Goal: Task Accomplishment & Management: Use online tool/utility

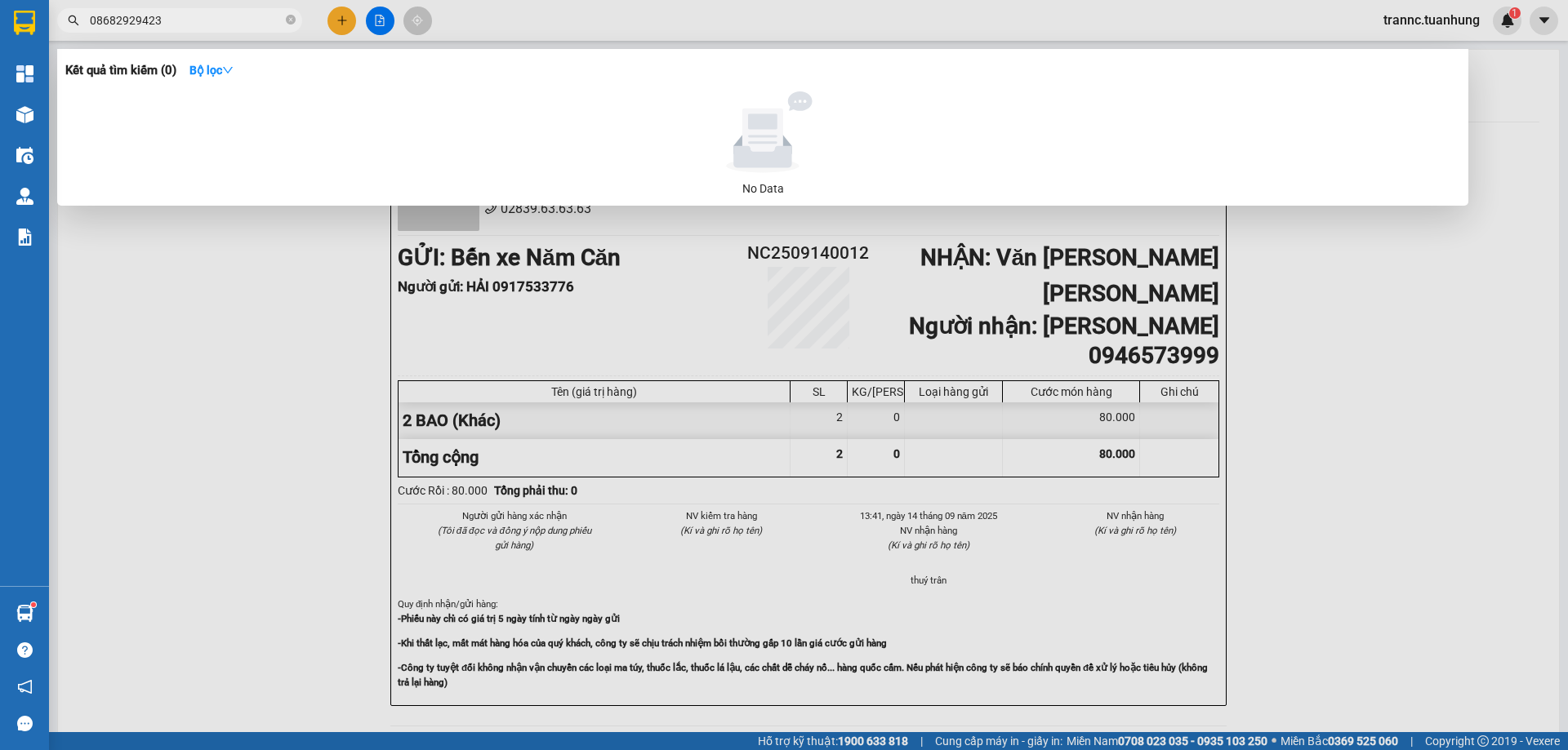
click at [122, 22] on input "08682929423" at bounding box center [186, 20] width 193 height 18
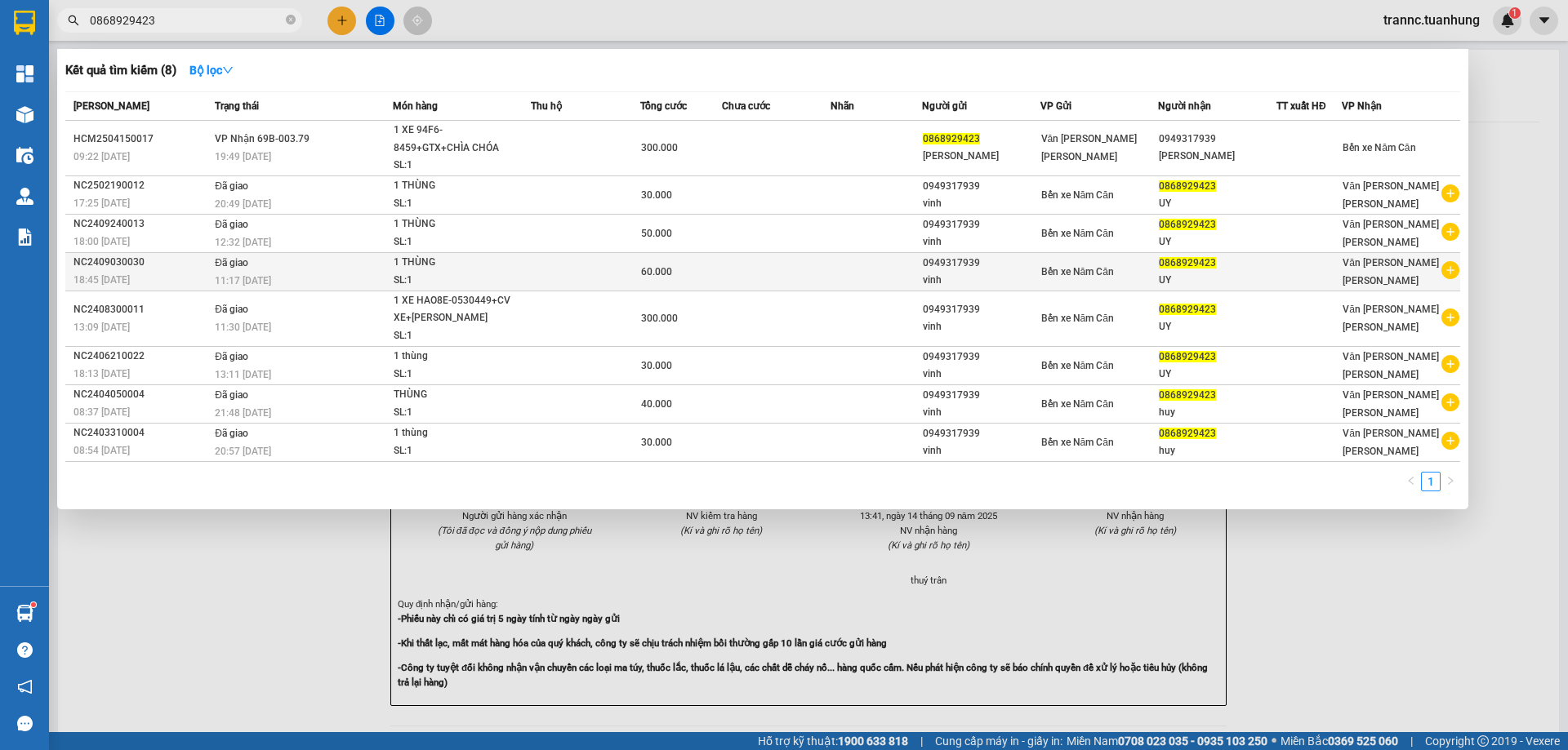
type input "0868929423"
click at [1450, 267] on icon "plus-circle" at bounding box center [1450, 270] width 18 height 18
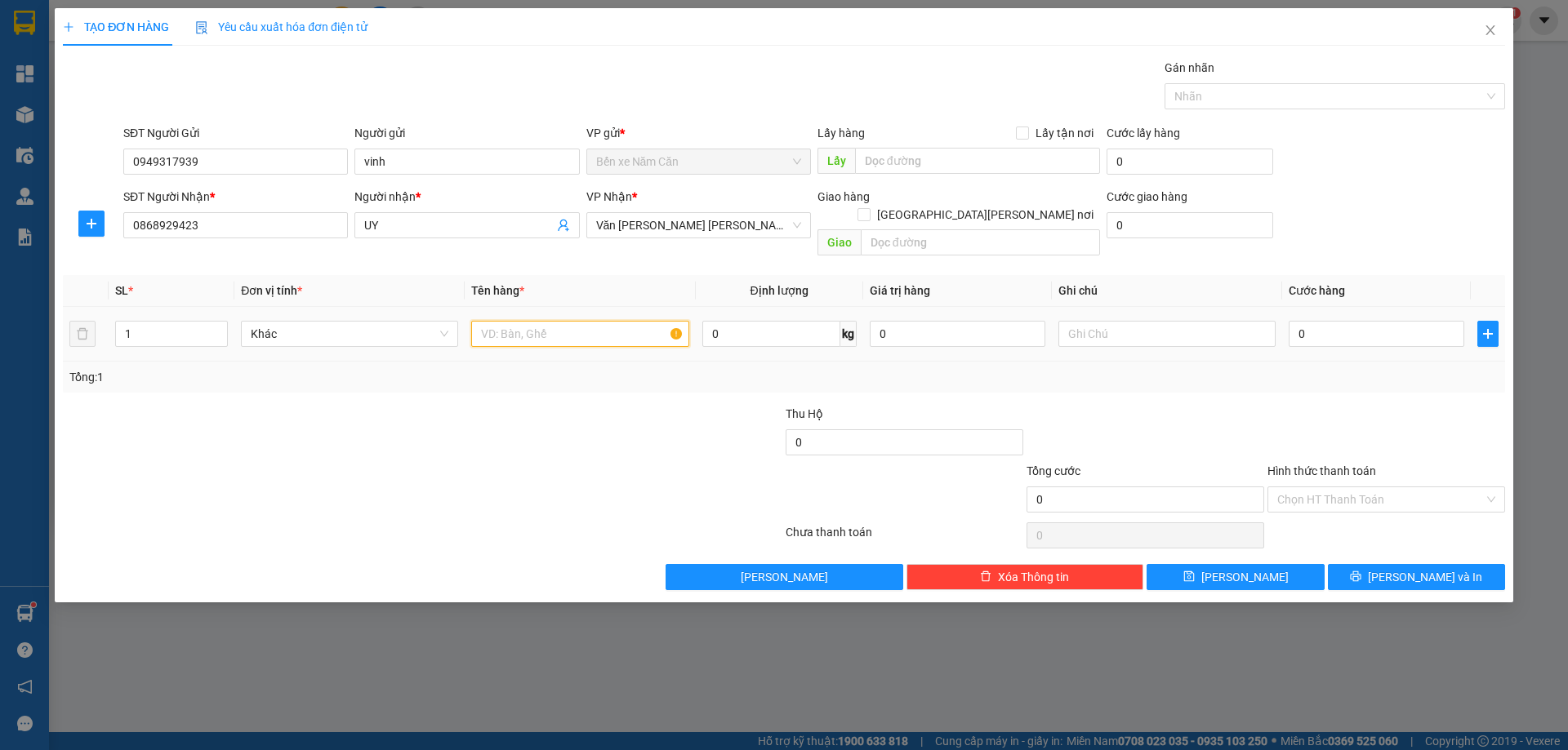
click at [499, 321] on input "text" at bounding box center [580, 334] width 217 height 26
type input "1 THÙNG"
click at [1331, 322] on input "0" at bounding box center [1376, 334] width 175 height 26
type input "4"
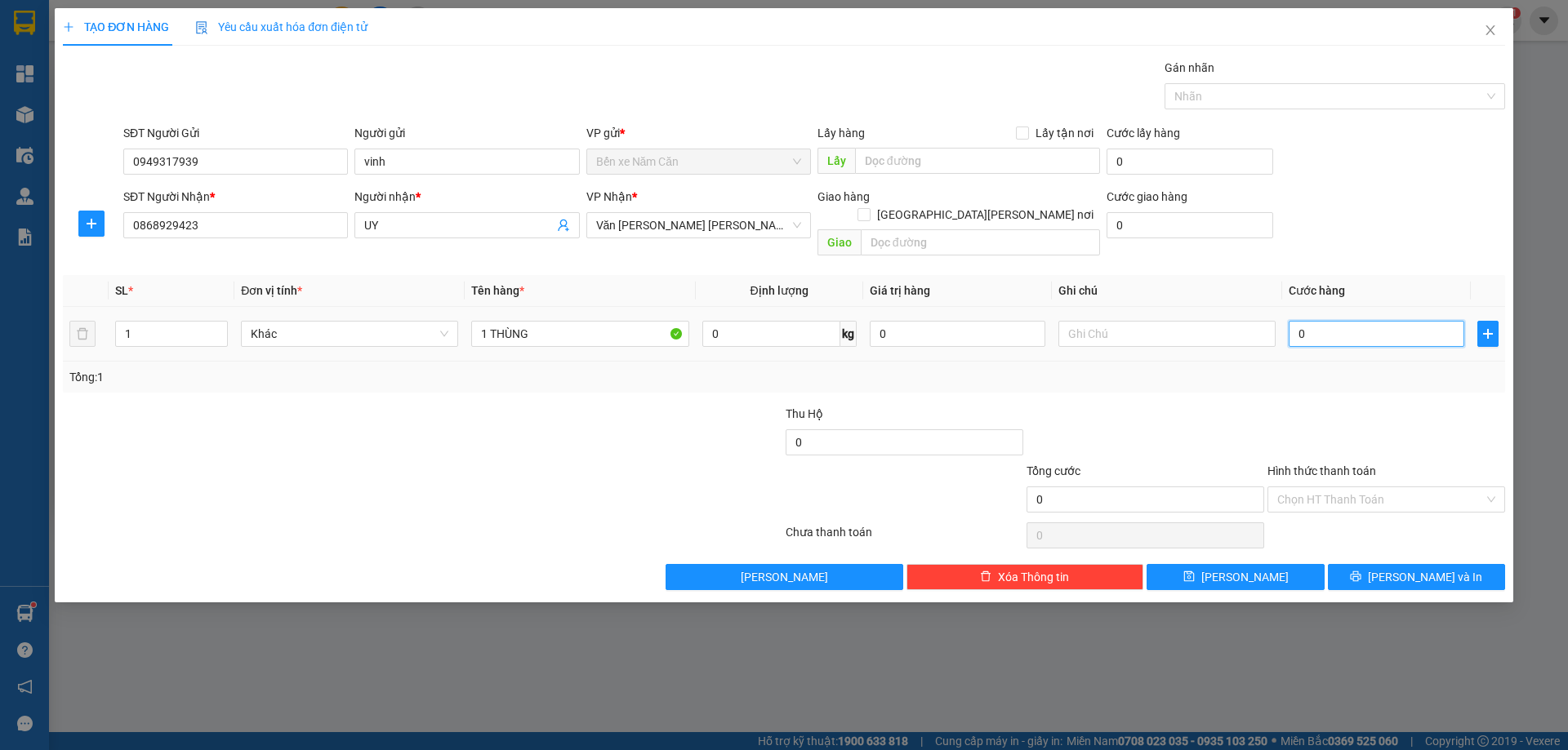
type input "4"
type input "40"
type input "40.000"
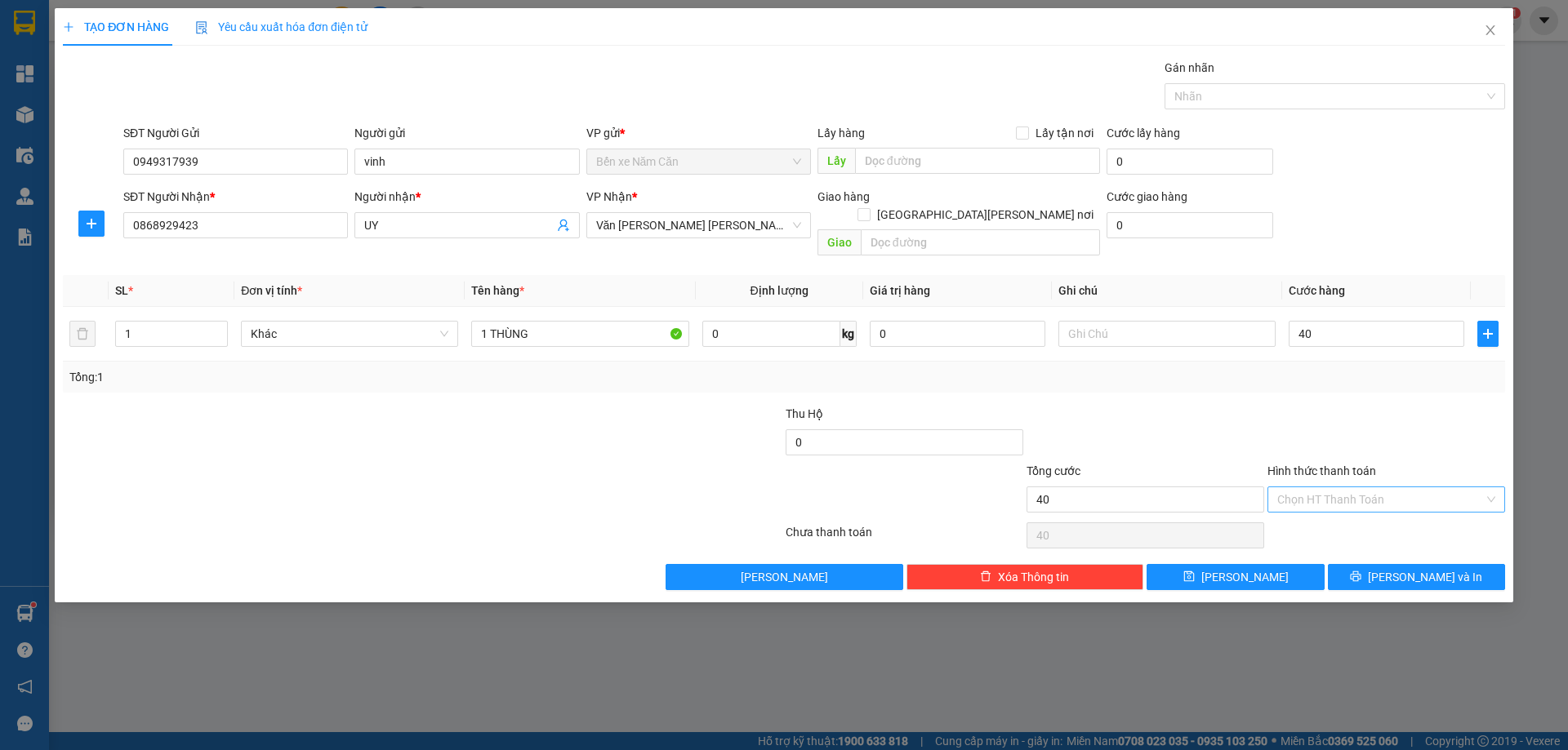
type input "40.000"
click at [1313, 487] on input "Hình thức thanh toán" at bounding box center [1380, 499] width 207 height 25
click at [1313, 514] on div "Tại văn phòng" at bounding box center [1386, 514] width 218 height 18
type input "0"
click at [1375, 564] on button "[PERSON_NAME] và In" at bounding box center [1416, 577] width 177 height 26
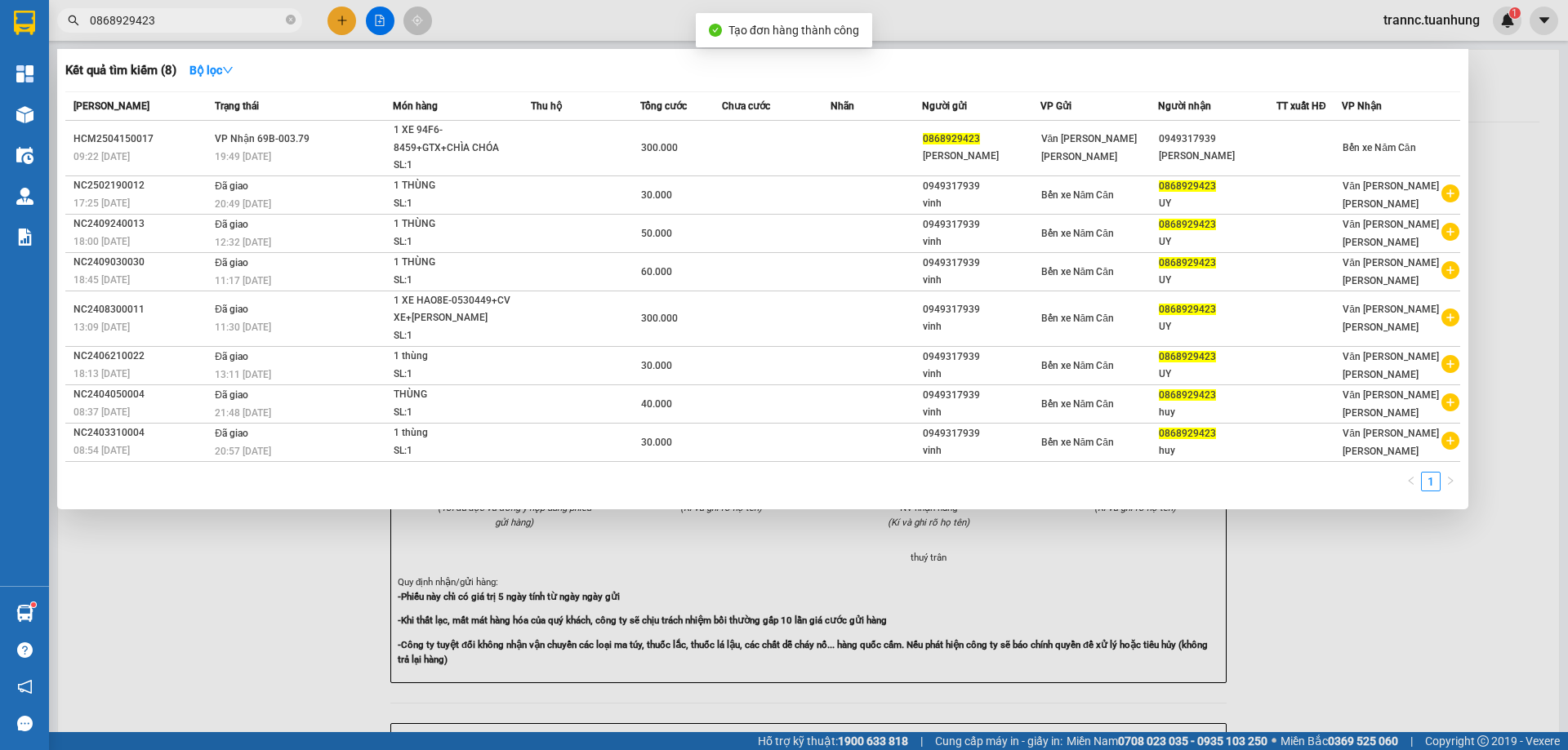
drag, startPoint x: 1407, startPoint y: 648, endPoint x: 1369, endPoint y: 578, distance: 79.6
click at [1400, 635] on div at bounding box center [784, 375] width 1568 height 750
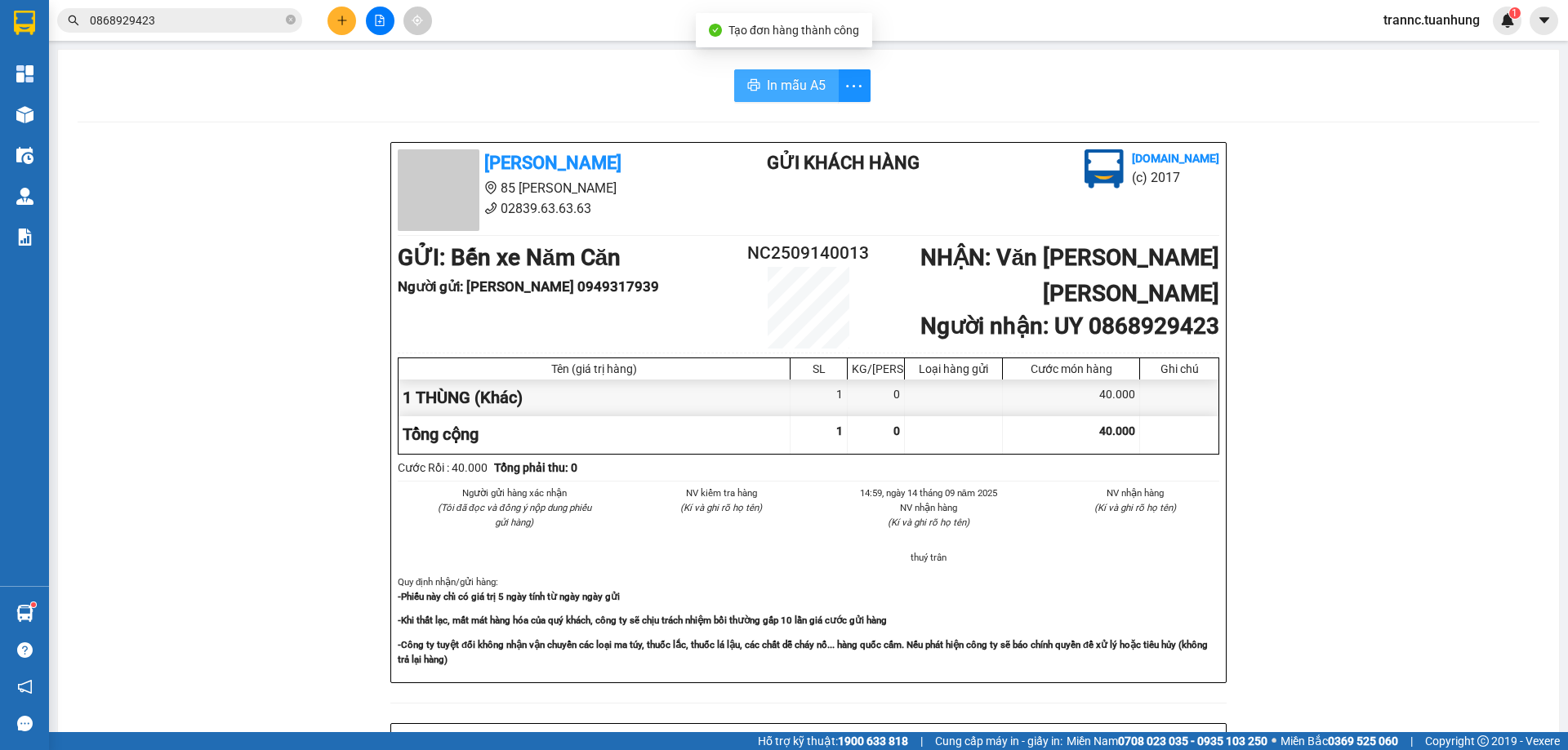
click at [806, 82] on span "In mẫu A5" at bounding box center [796, 85] width 59 height 20
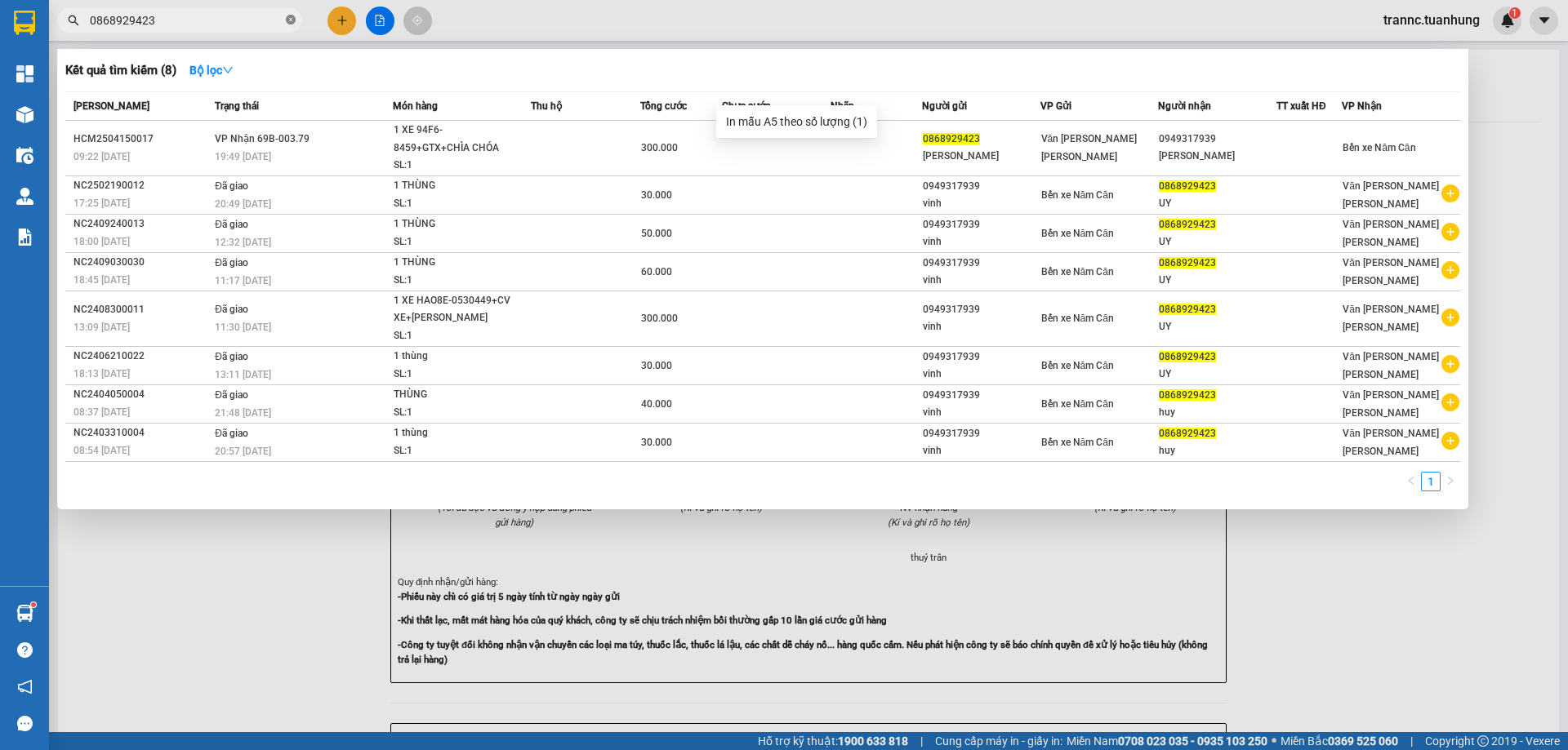
click at [288, 19] on icon "close-circle" at bounding box center [291, 19] width 10 height 10
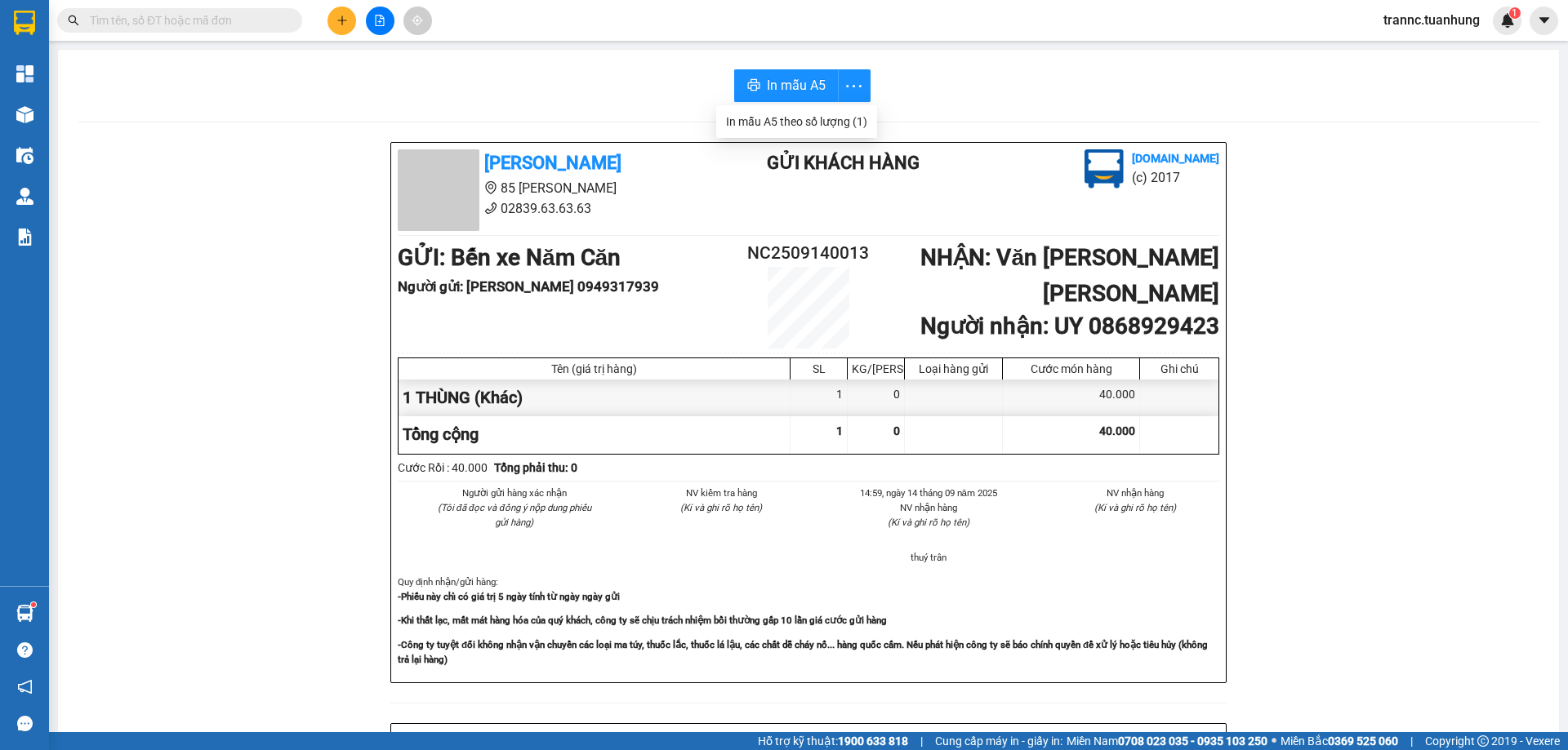
click at [267, 15] on input "text" at bounding box center [186, 20] width 193 height 18
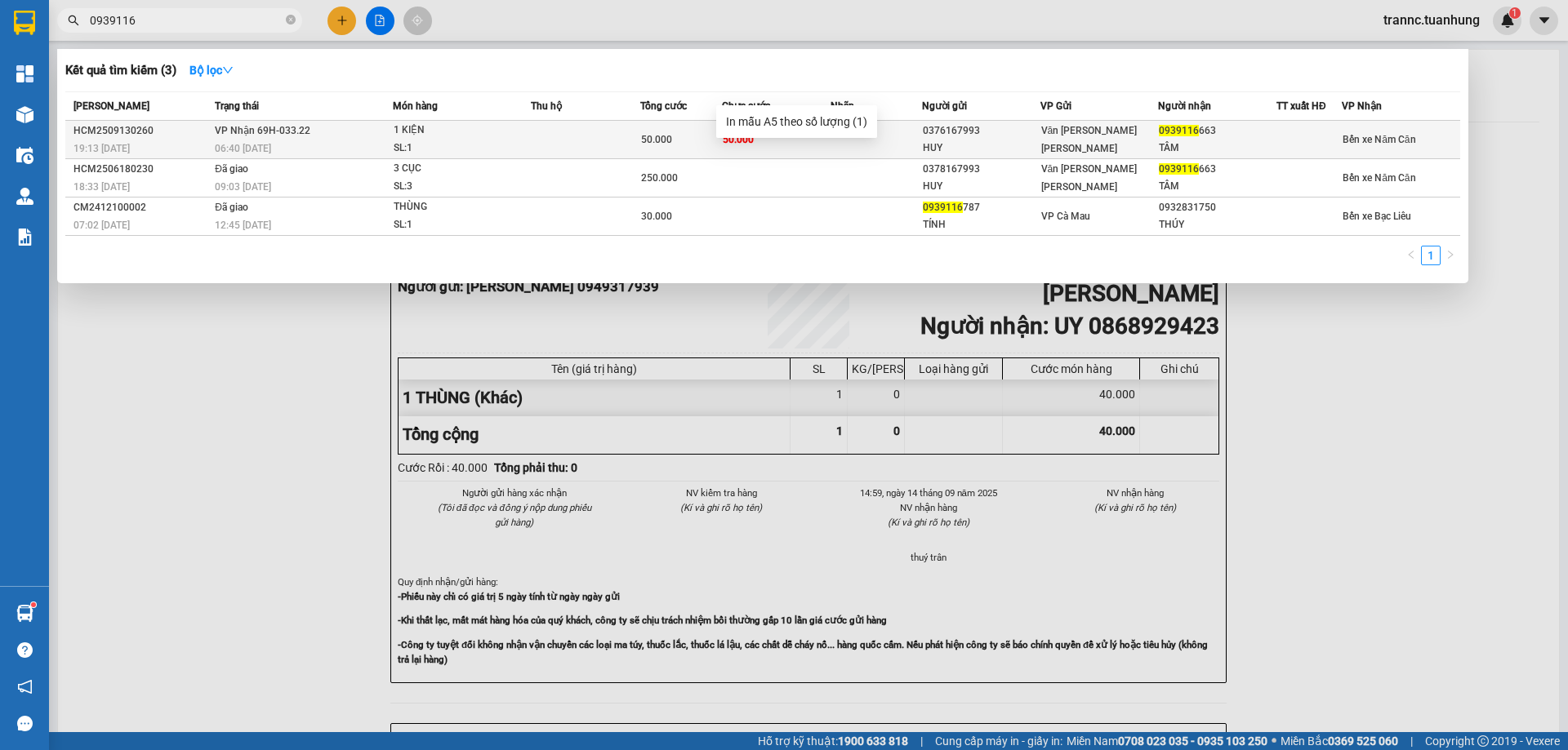
type input "0939116"
click at [932, 141] on div "HUY" at bounding box center [981, 148] width 116 height 17
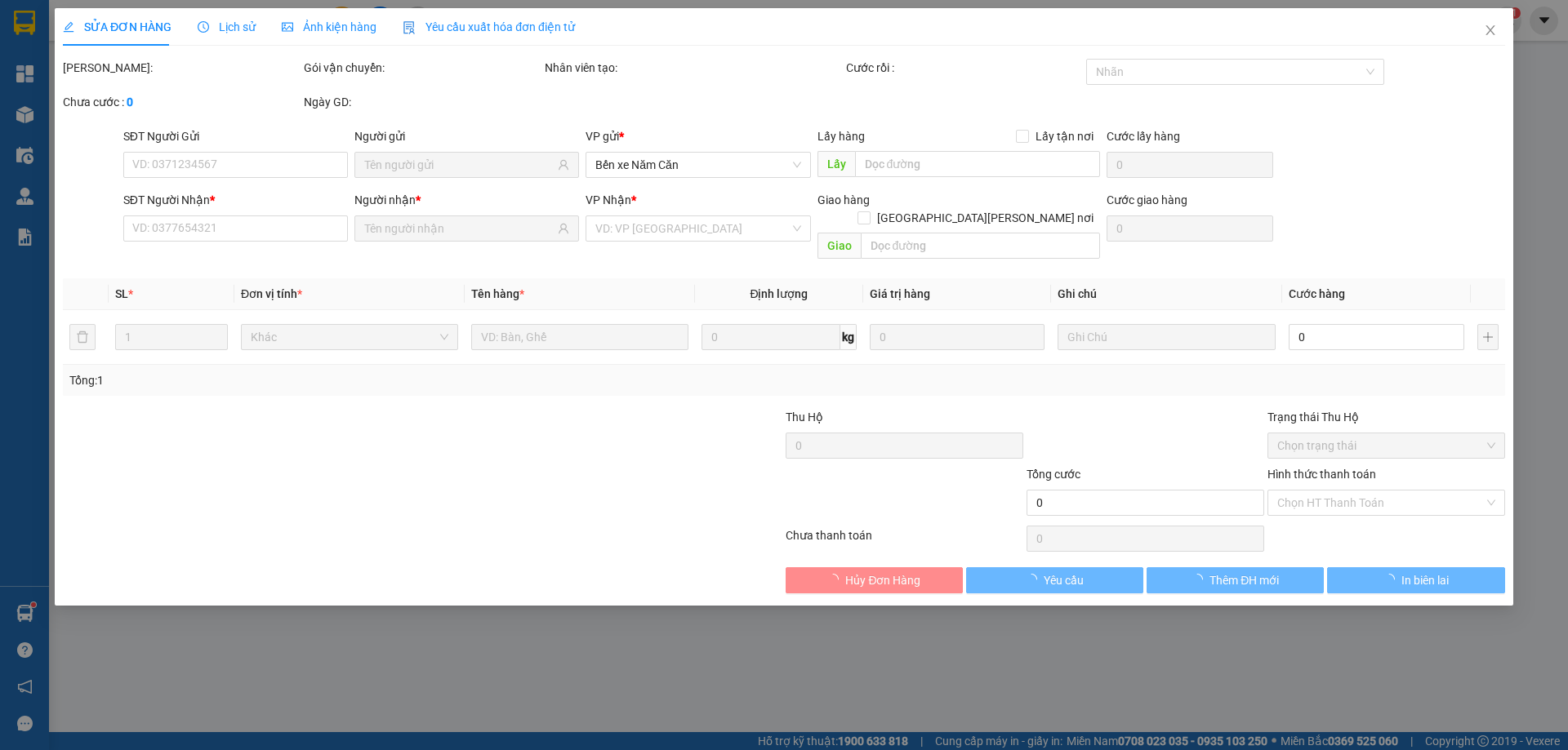
type input "0376167993"
type input "HUY"
type input "0939116663"
type input "TÂM"
type input "50.000"
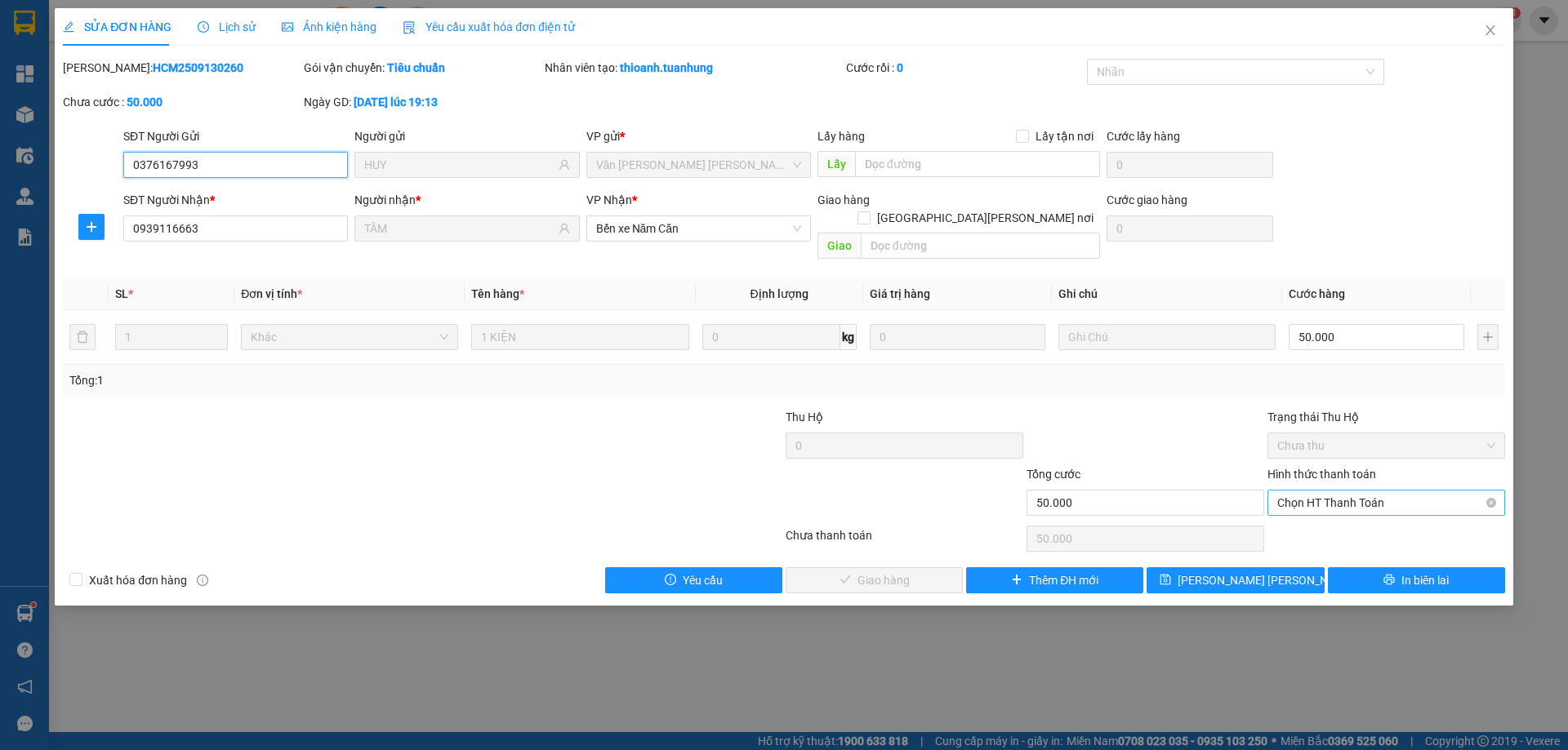
click at [1334, 491] on span "Chọn HT Thanh Toán" at bounding box center [1386, 503] width 218 height 25
click at [1330, 510] on div "Tại văn phòng" at bounding box center [1386, 517] width 218 height 18
type input "0"
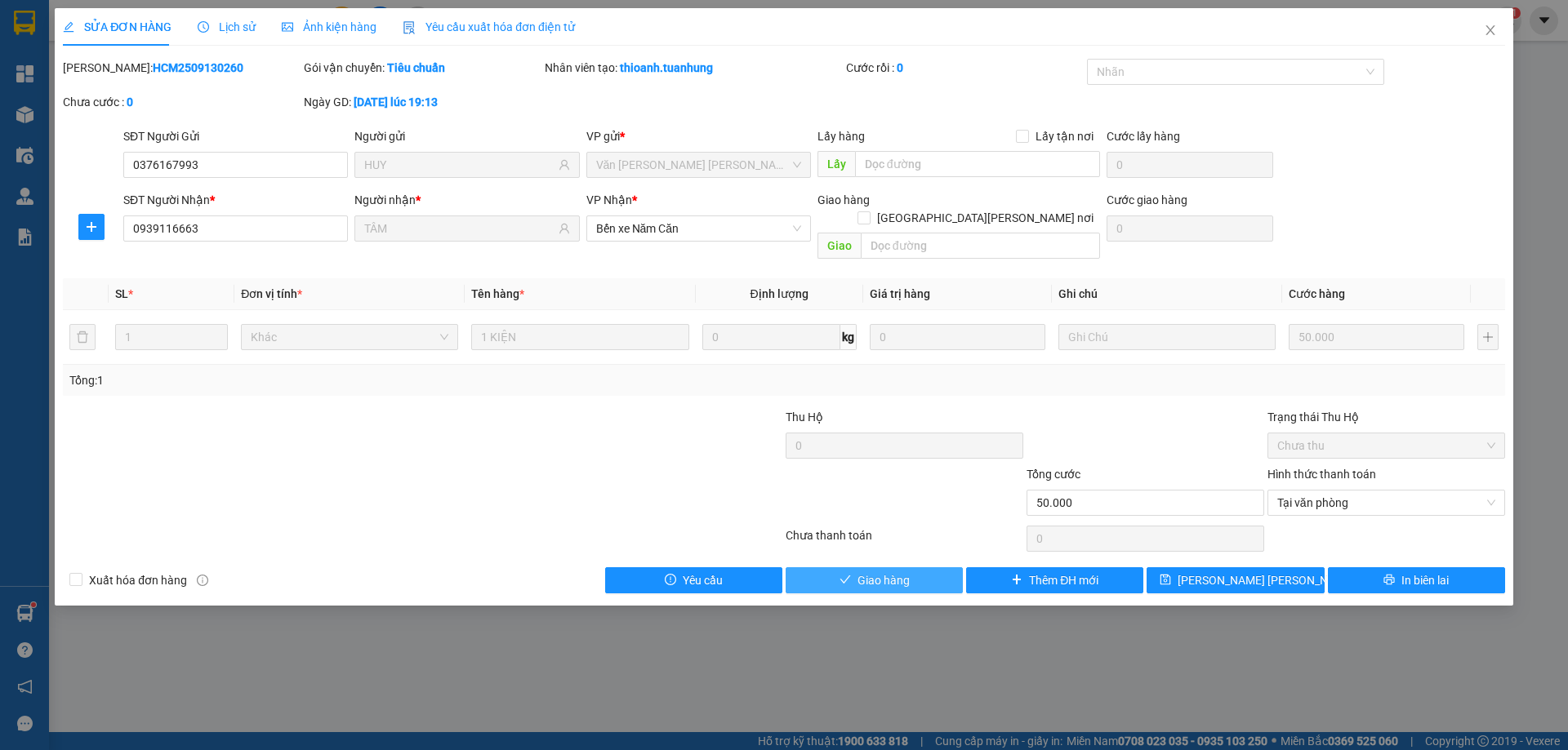
click at [912, 567] on button "Giao hàng" at bounding box center [874, 579] width 177 height 26
